Goal: Task Accomplishment & Management: Manage account settings

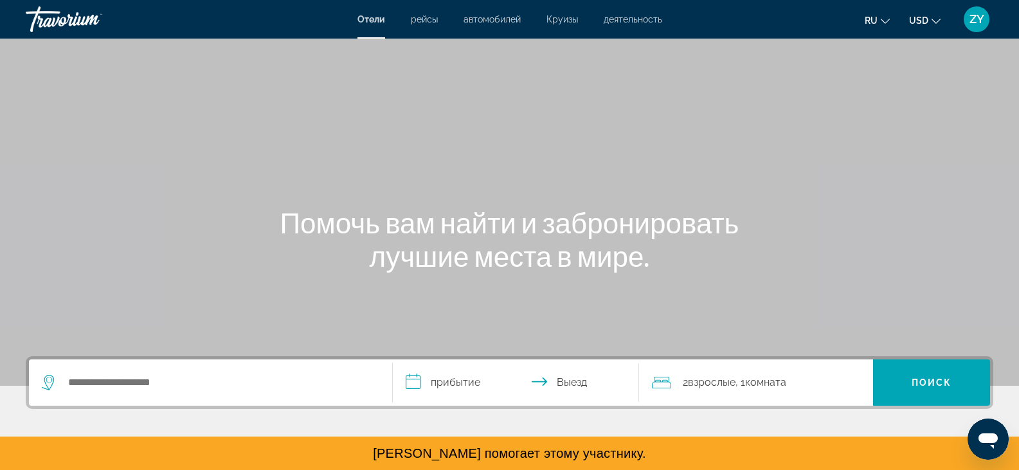
click at [974, 27] on div "ZY" at bounding box center [977, 19] width 26 height 26
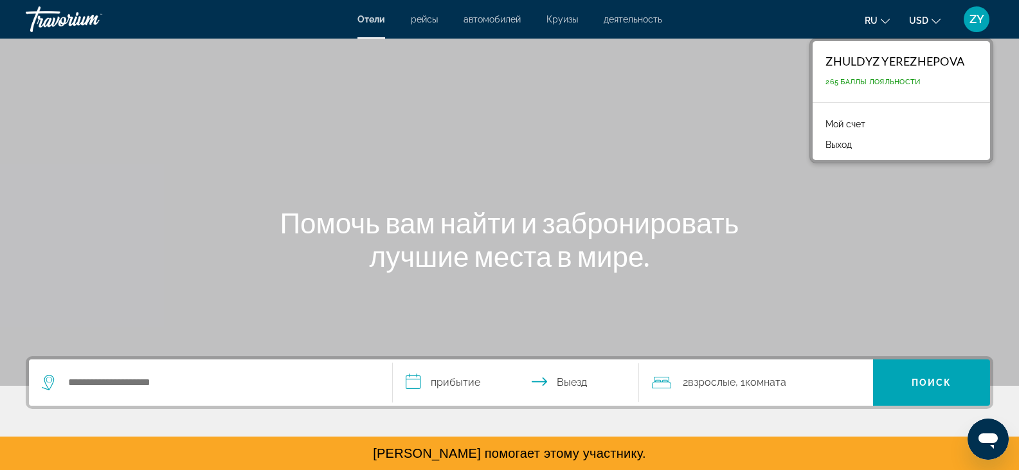
click at [849, 123] on link "Мой счет" at bounding box center [845, 124] width 53 height 17
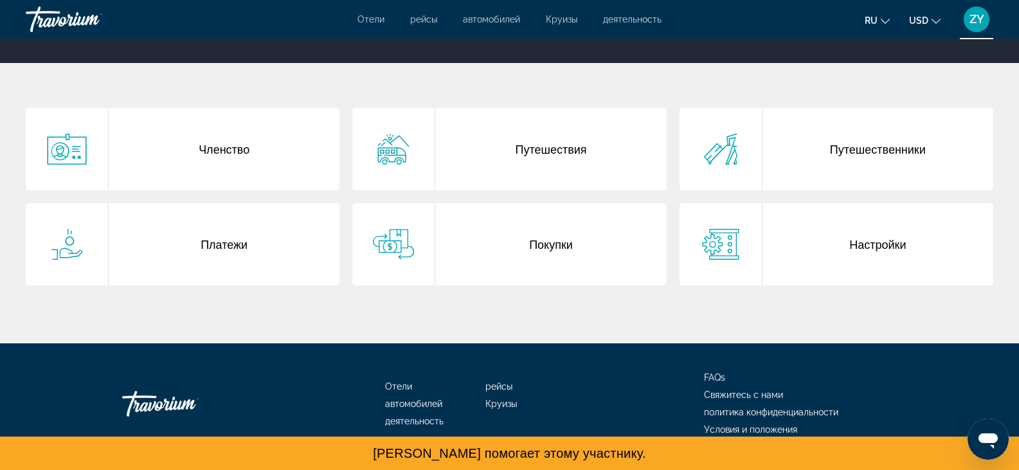
scroll to position [223, 0]
click at [870, 23] on span "ru" at bounding box center [871, 20] width 13 height 10
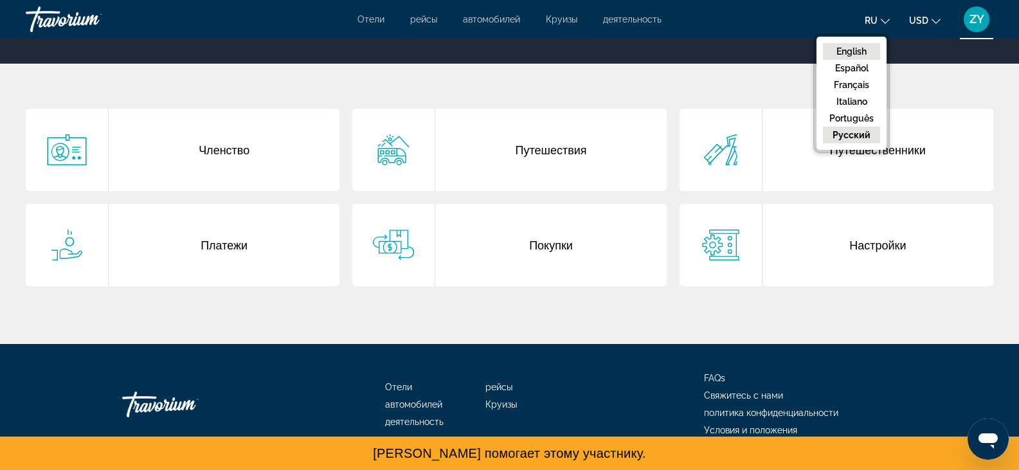
click at [848, 53] on button "English" at bounding box center [851, 51] width 57 height 17
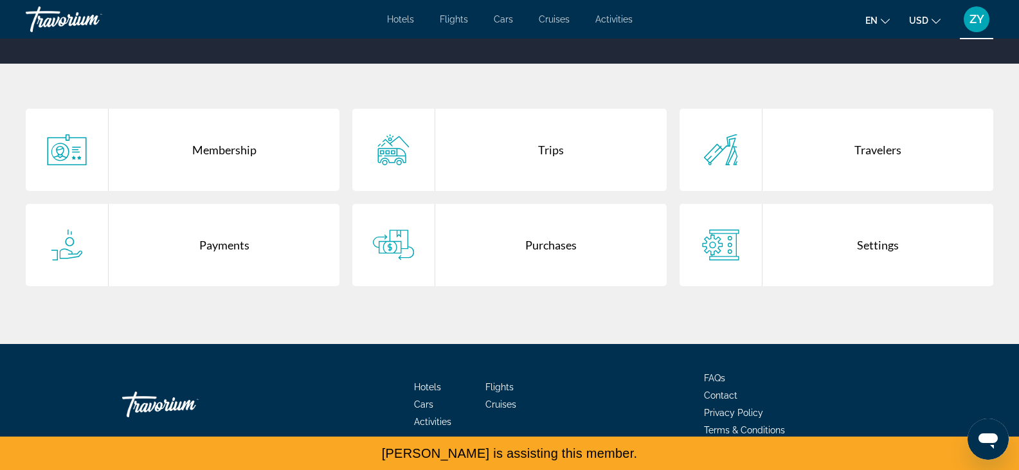
click at [520, 170] on div "Trips" at bounding box center [550, 150] width 231 height 82
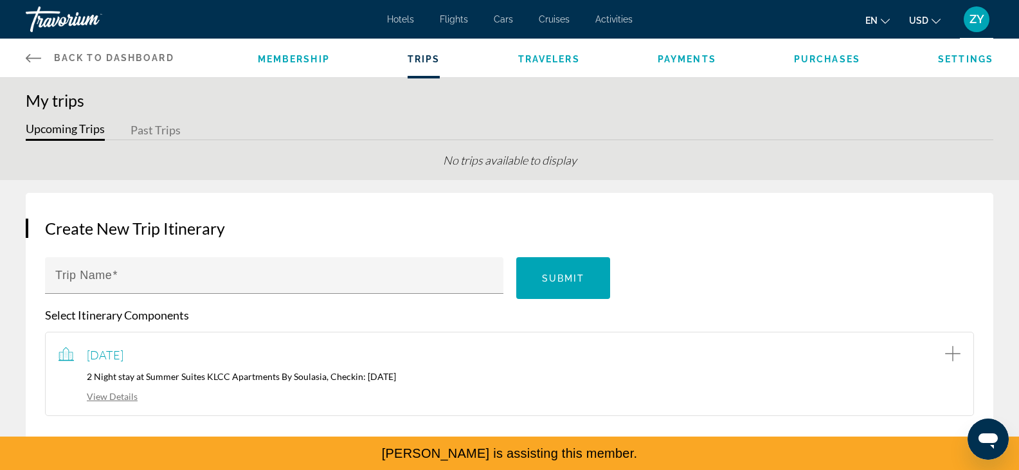
click at [979, 23] on span "ZY" at bounding box center [977, 19] width 15 height 13
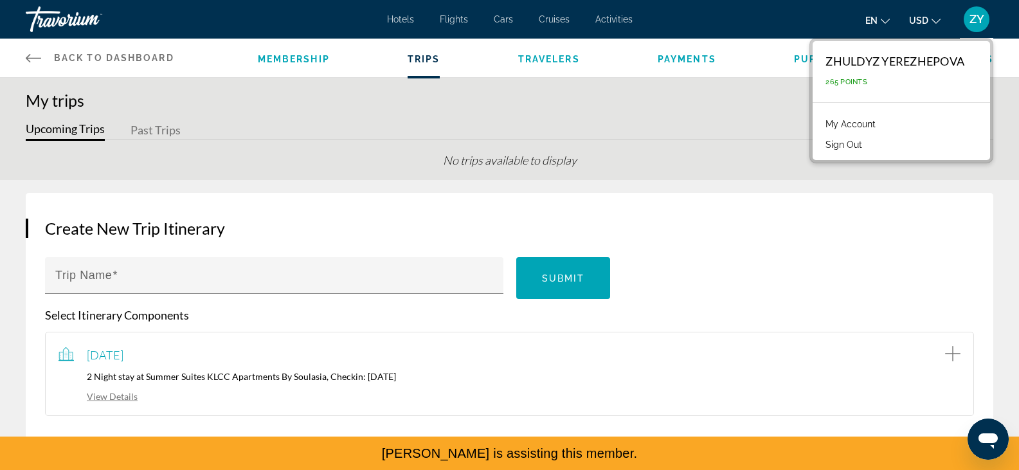
click at [25, 58] on div "Back to Dashboard Dashboard Membership Trips Travelers Payments Purchases Setti…" at bounding box center [509, 58] width 1019 height 39
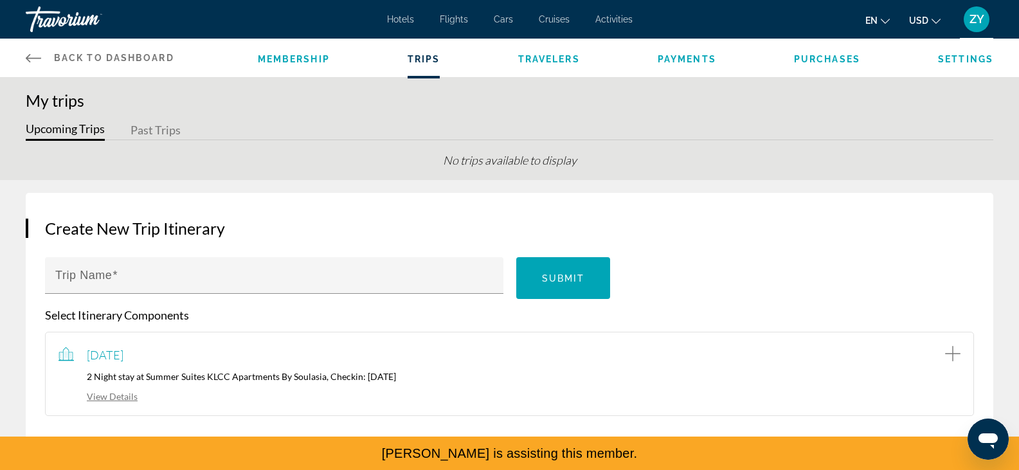
click at [28, 52] on icon "Main content" at bounding box center [33, 57] width 15 height 15
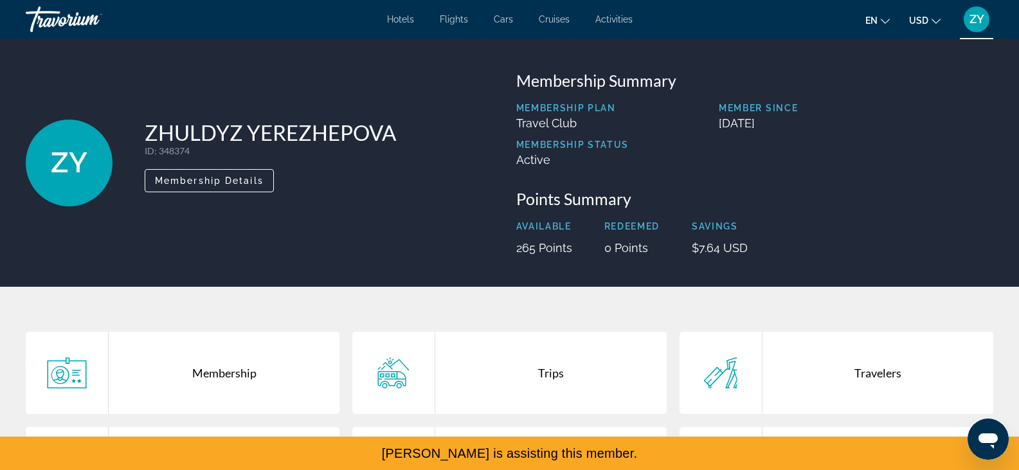
scroll to position [195, 0]
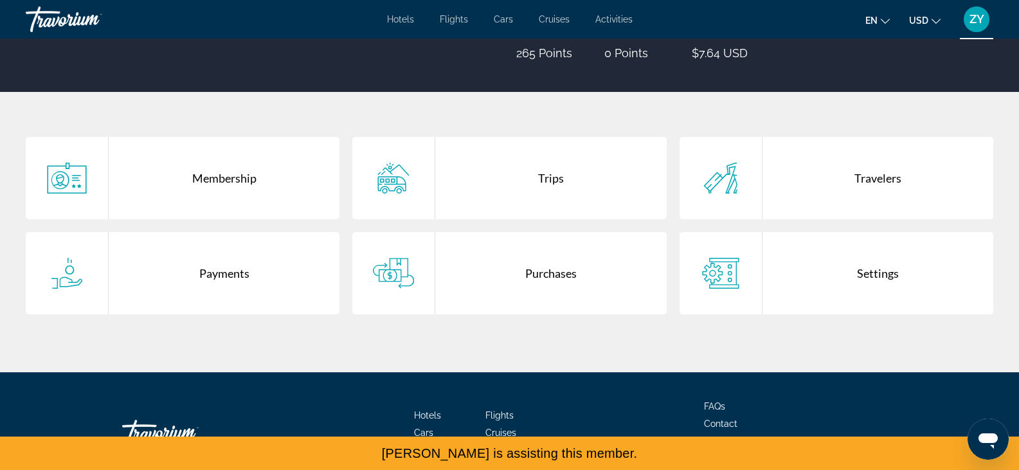
click at [863, 9] on div "en English Español Français Italiano Português русский USD USD ($) MXN (Mex$) C…" at bounding box center [820, 19] width 349 height 27
click at [872, 20] on span "en" at bounding box center [872, 20] width 12 height 10
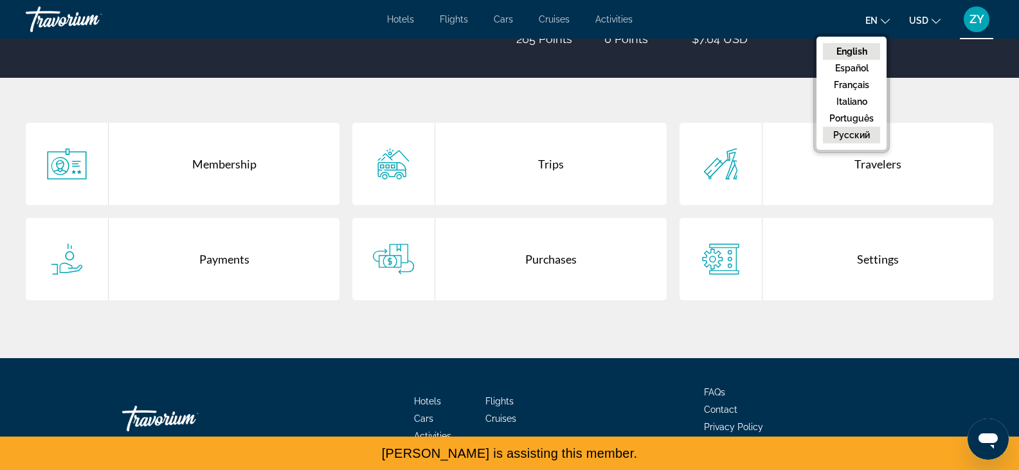
scroll to position [210, 0]
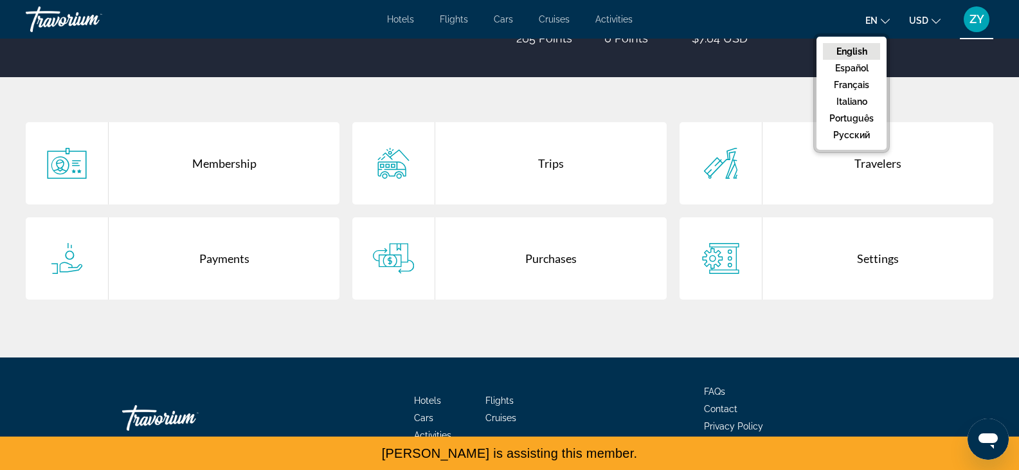
click at [875, 21] on span "en" at bounding box center [872, 20] width 12 height 10
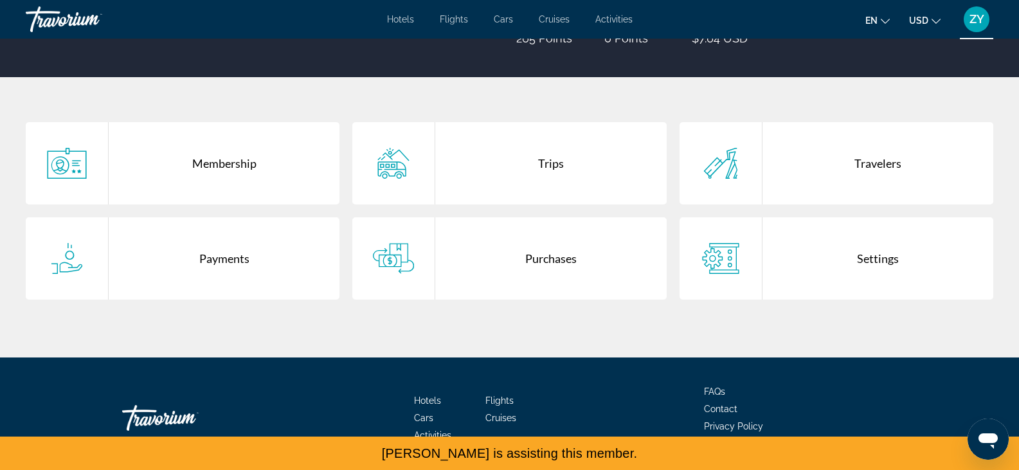
click at [875, 21] on span "en" at bounding box center [872, 20] width 12 height 10
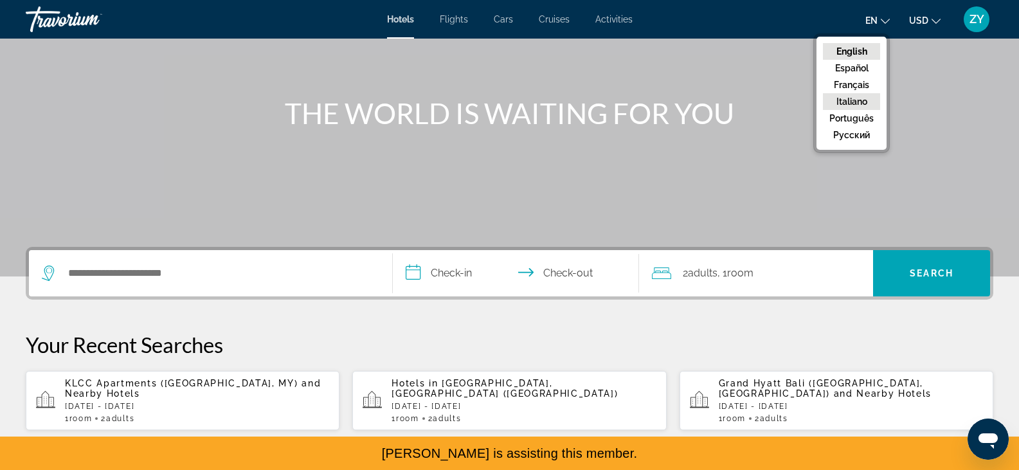
scroll to position [112, 0]
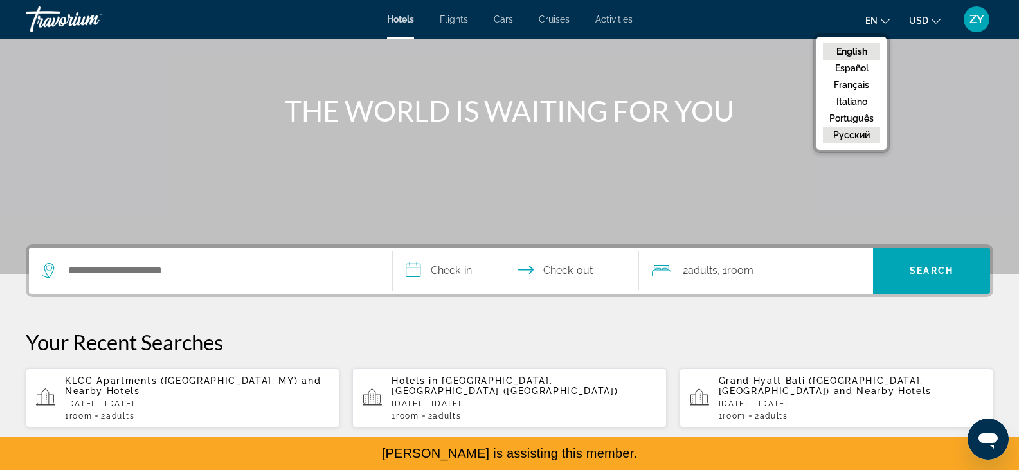
click at [853, 134] on button "русский" at bounding box center [851, 135] width 57 height 17
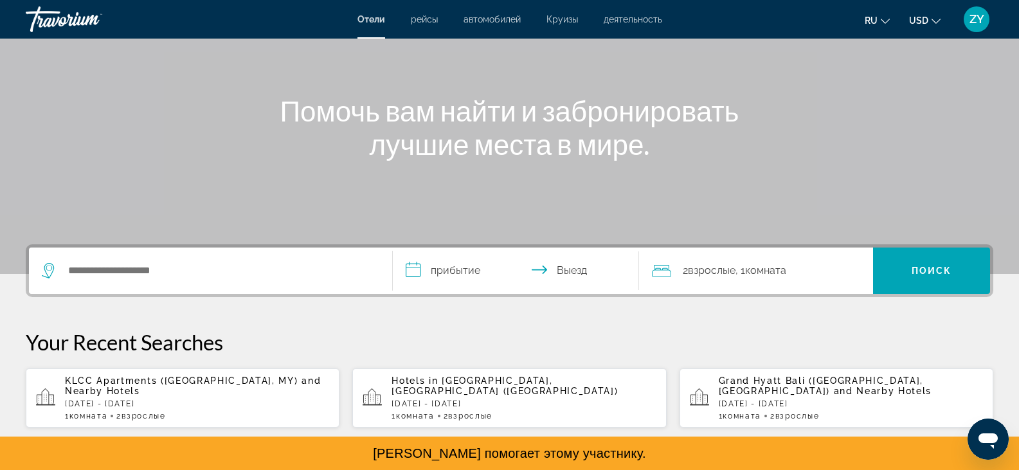
click at [992, 16] on button "ZY" at bounding box center [976, 19] width 33 height 27
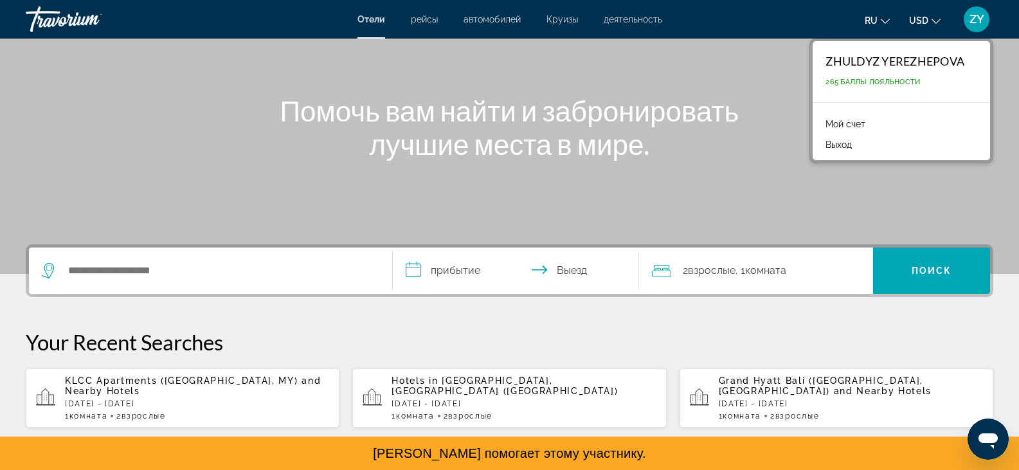
click at [841, 147] on button "Выход" at bounding box center [838, 144] width 39 height 17
